Goal: Navigation & Orientation: Understand site structure

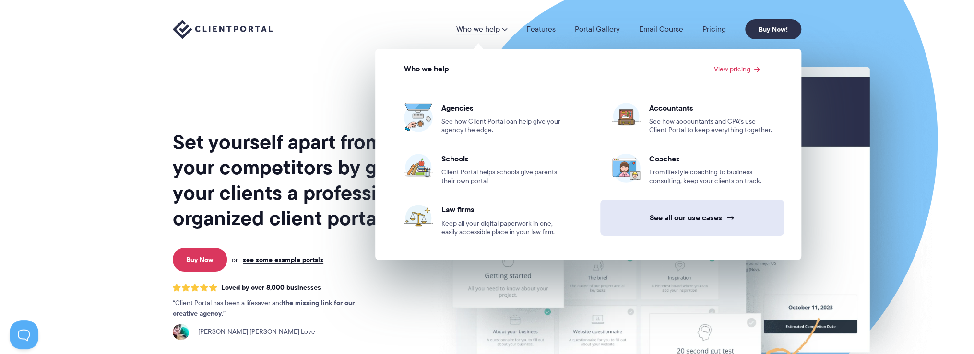
click at [645, 215] on link "See all our use cases →" at bounding box center [692, 218] width 184 height 36
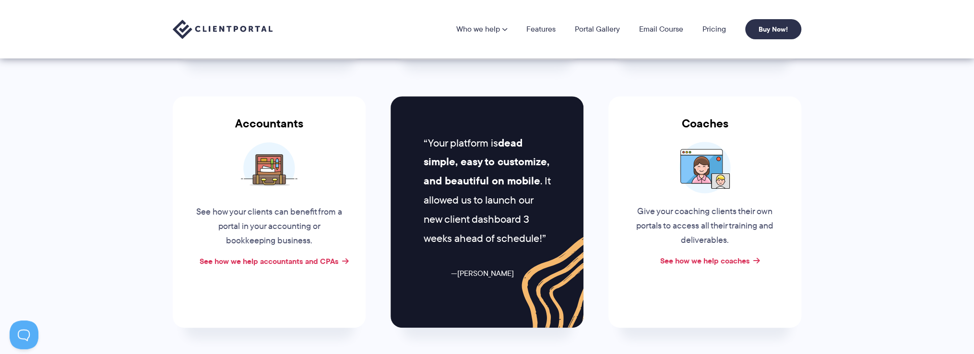
scroll to position [25, 0]
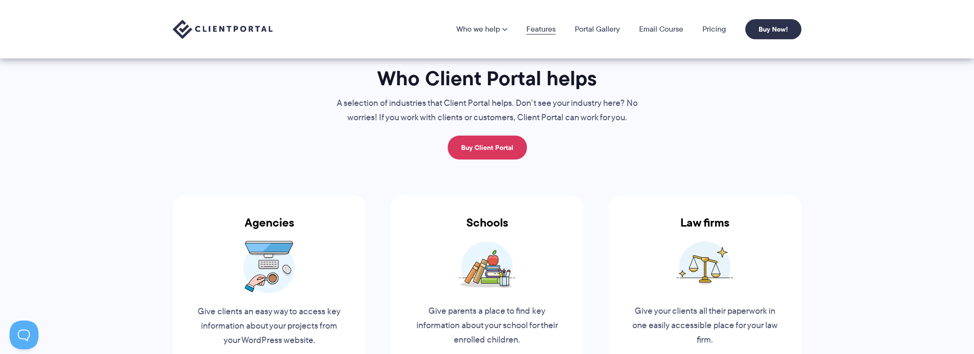
click at [546, 31] on link "Features" at bounding box center [540, 29] width 29 height 8
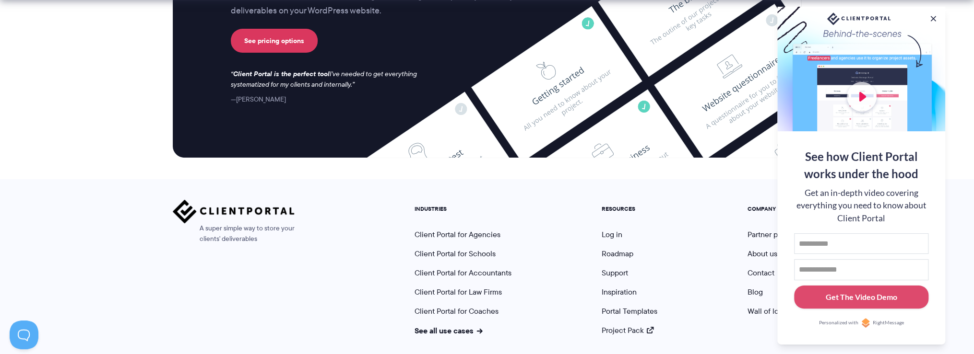
scroll to position [2608, 0]
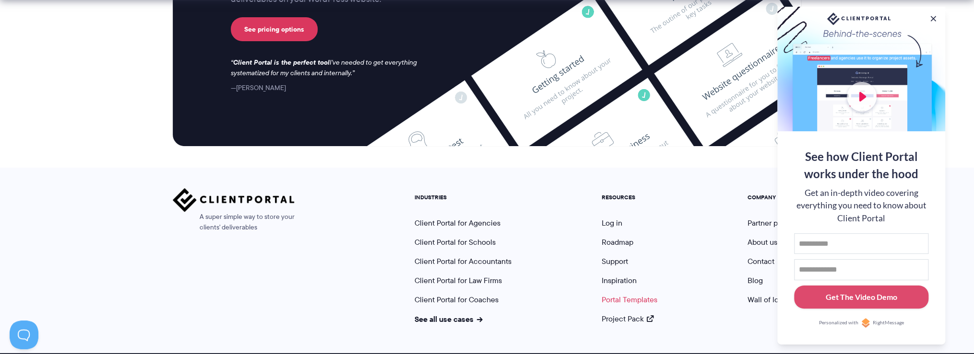
click at [637, 295] on link "Portal Templates" at bounding box center [630, 300] width 56 height 11
